Goal: Task Accomplishment & Management: Use online tool/utility

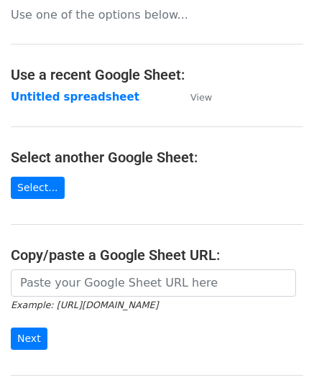
scroll to position [188, 0]
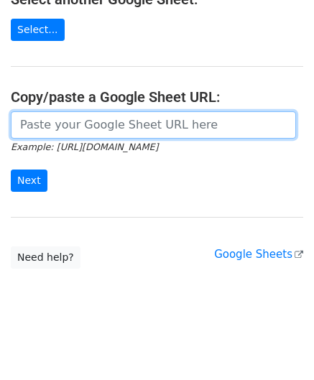
drag, startPoint x: 50, startPoint y: 124, endPoint x: 45, endPoint y: 106, distance: 19.5
click at [50, 124] on input "url" at bounding box center [153, 124] width 285 height 27
paste input "https://docs.google.com/spreadsheets/d/1eXC-5a11Xh_Fhe9-X9QBJIDYfP_AcGdKKy1qTuO…"
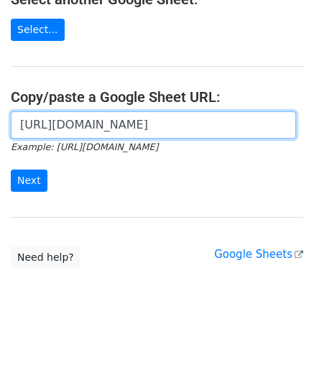
scroll to position [0, 309]
type input "https://docs.google.com/spreadsheets/d/1eXC-5a11Xh_Fhe9-X9QBJIDYfP_AcGdKKy1qTuO…"
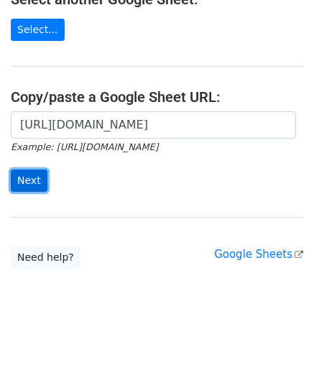
click at [33, 173] on input "Next" at bounding box center [29, 181] width 37 height 22
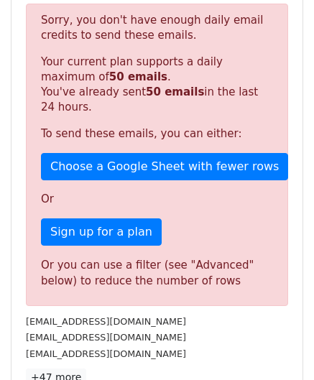
scroll to position [485, 0]
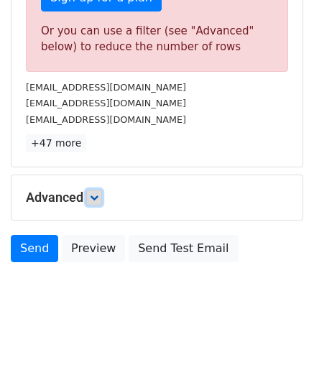
click at [95, 200] on link at bounding box center [94, 198] width 16 height 16
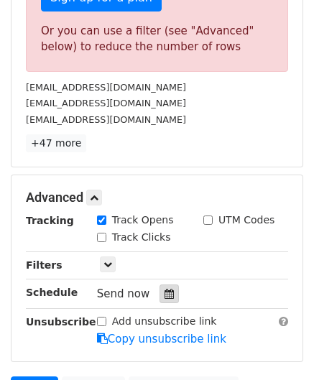
click at [165, 292] on icon at bounding box center [169, 294] width 9 height 10
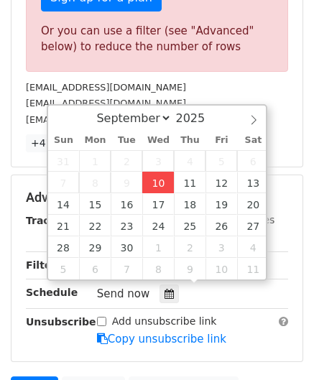
type input "[DATE] 12:00"
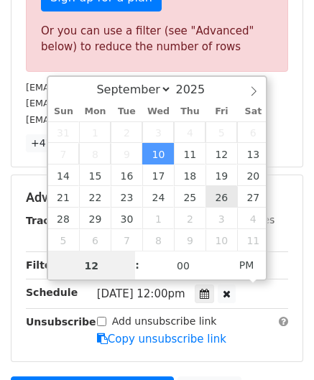
paste input "6"
type input "6"
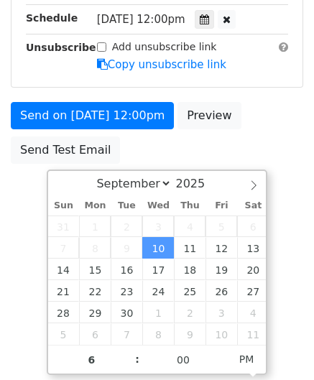
type input "[DATE] 18:00"
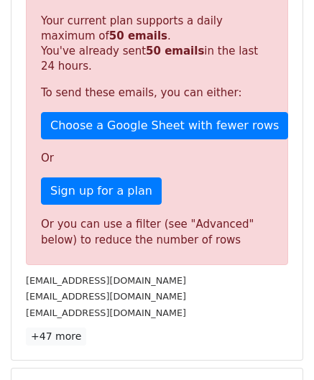
scroll to position [659, 0]
